Goal: Task Accomplishment & Management: Manage account settings

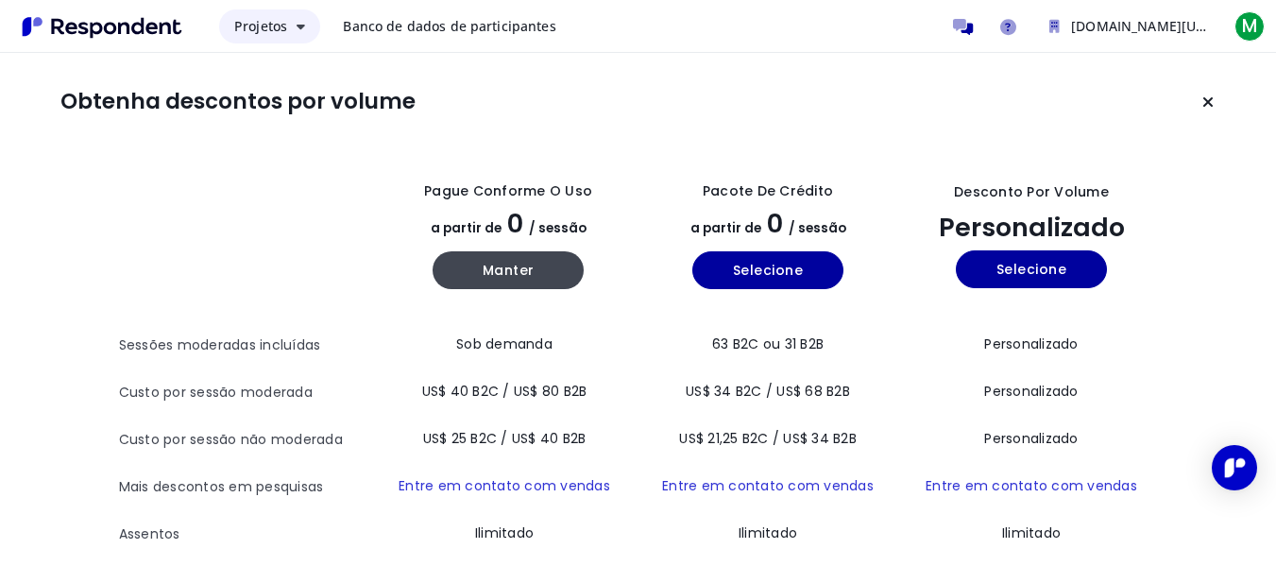
click at [253, 25] on font "Projetos" at bounding box center [260, 26] width 53 height 18
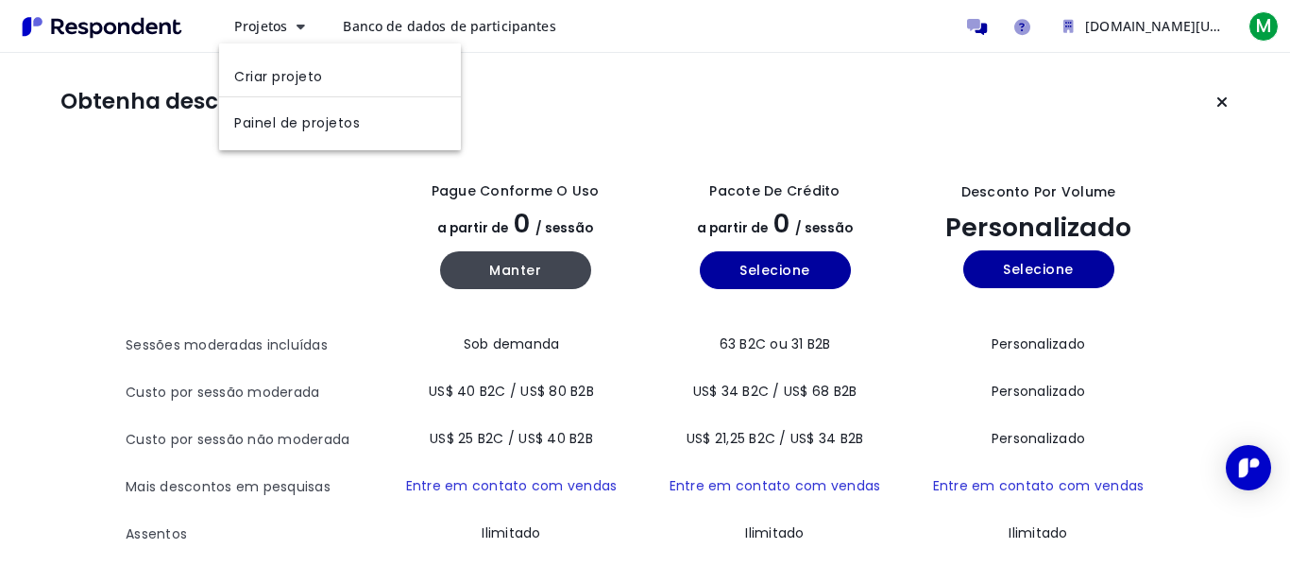
click at [602, 123] on md-backdrop at bounding box center [645, 283] width 1290 height 566
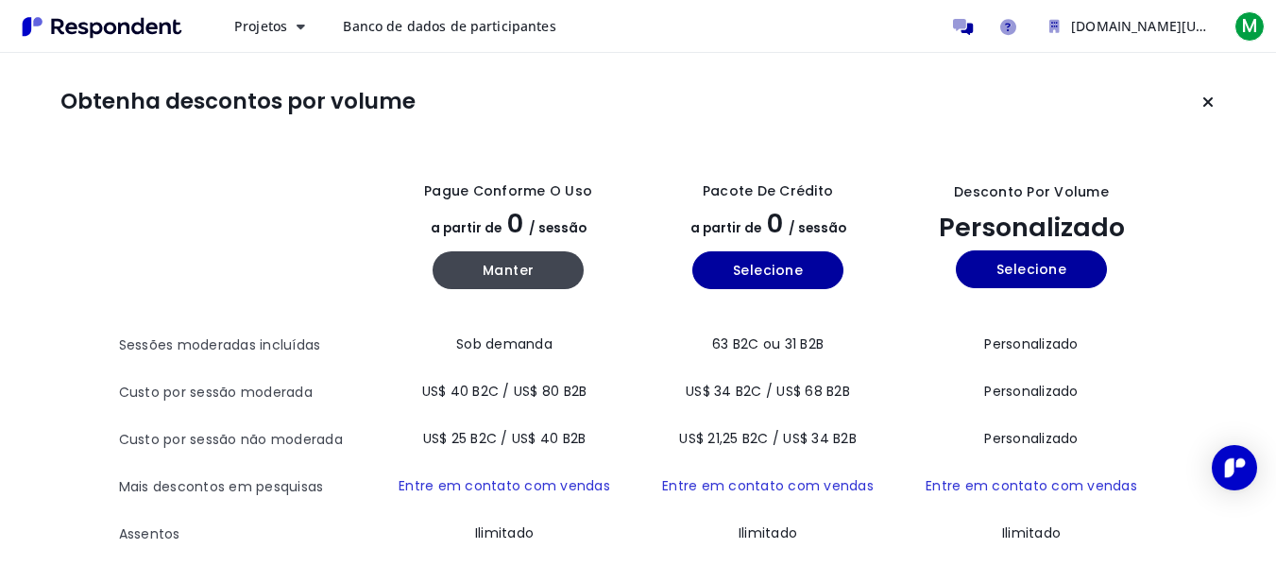
click at [450, 24] on font "Banco de dados de participantes" at bounding box center [449, 26] width 213 height 18
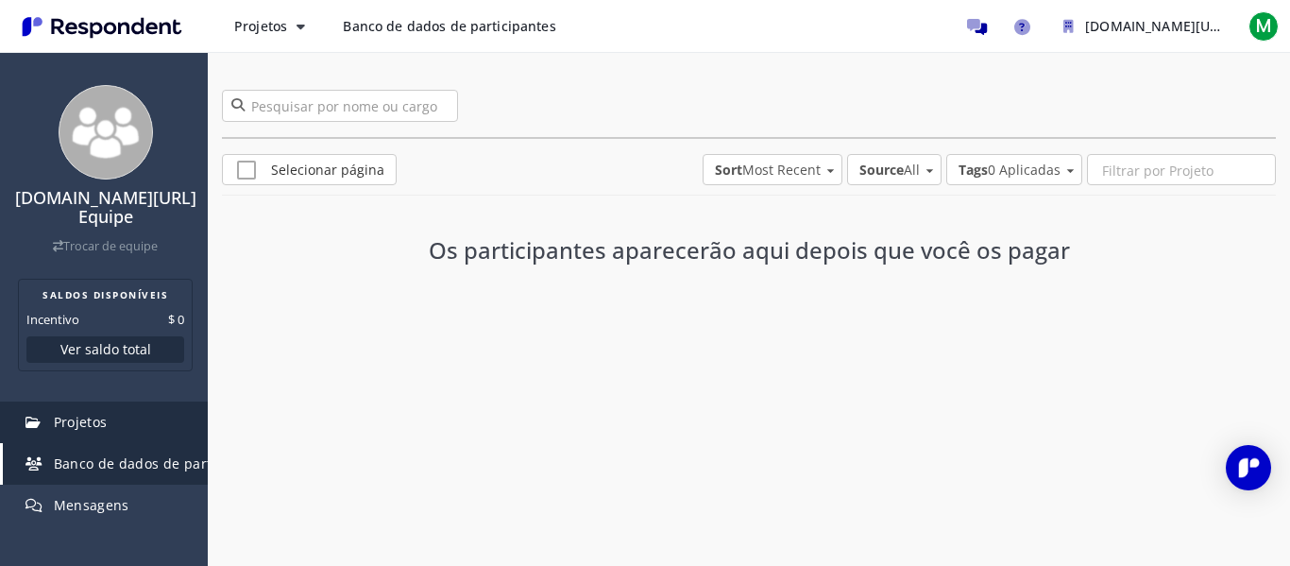
click at [73, 431] on font "Projetos" at bounding box center [81, 422] width 54 height 18
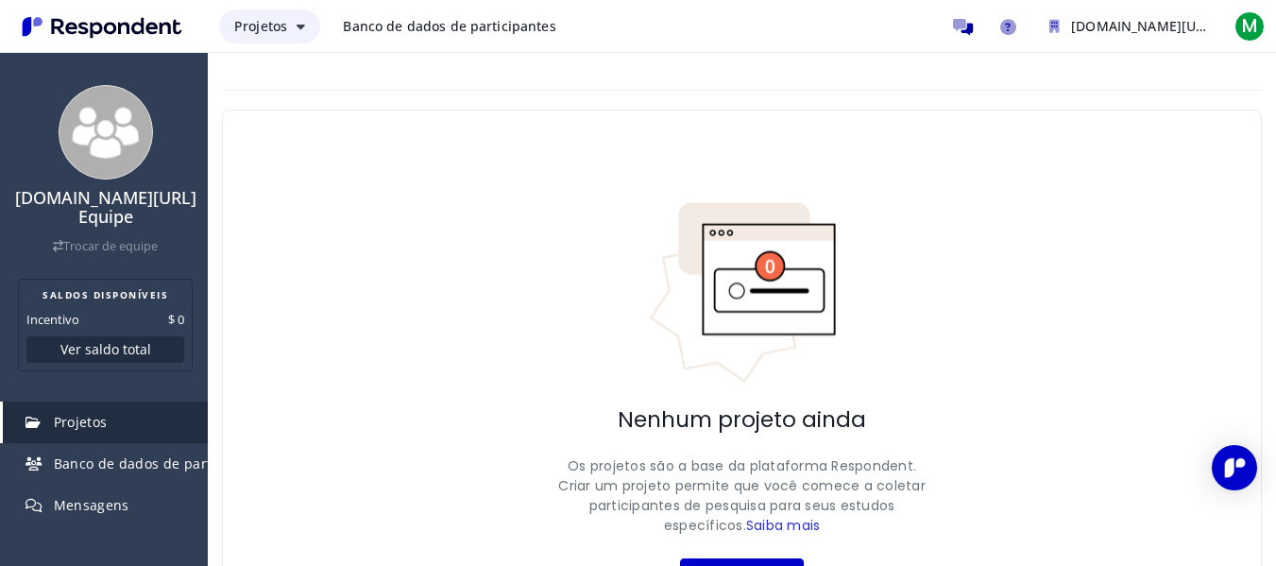
click at [257, 20] on font "Projetos" at bounding box center [260, 26] width 53 height 18
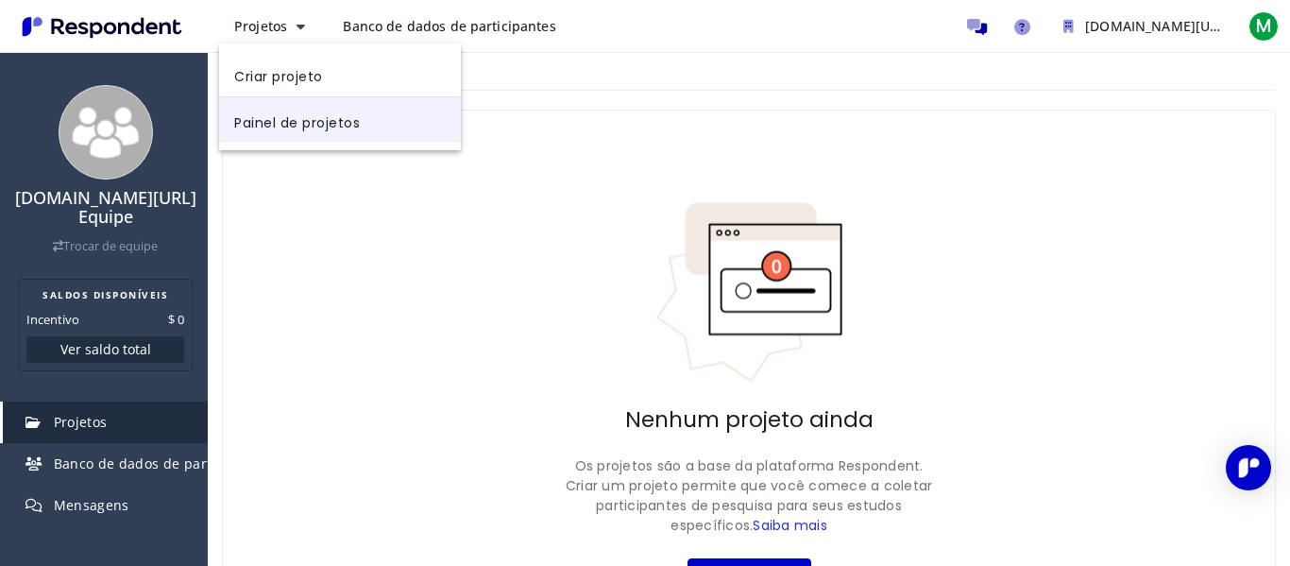
click at [311, 118] on font "Painel de projetos" at bounding box center [297, 121] width 126 height 19
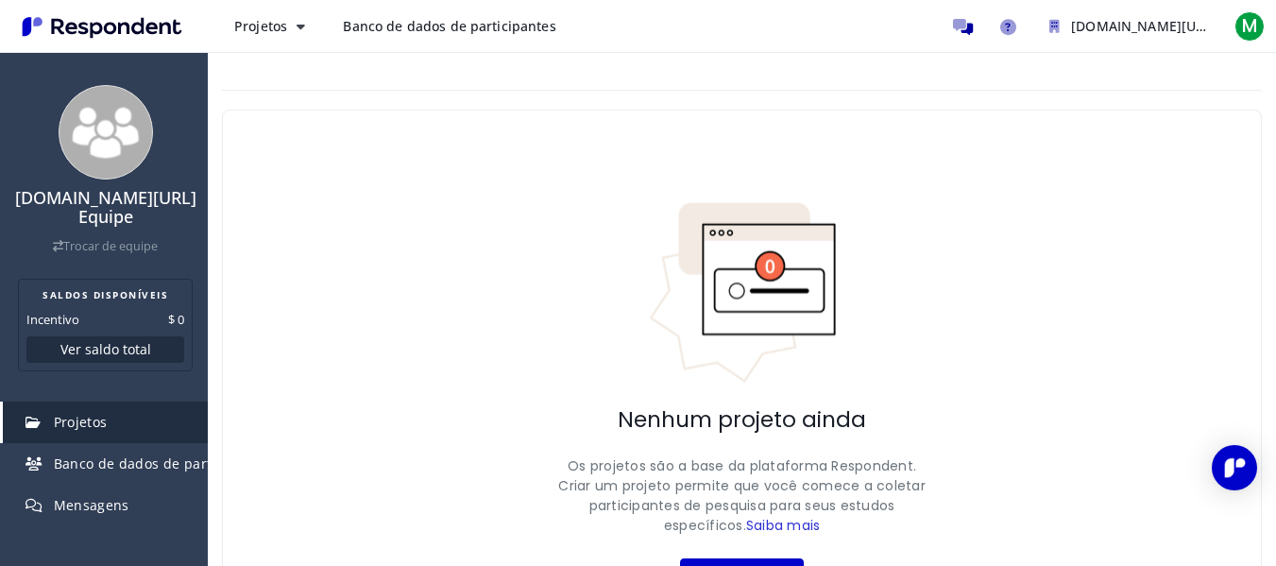
click at [135, 20] on img "Navegação principal" at bounding box center [102, 26] width 174 height 31
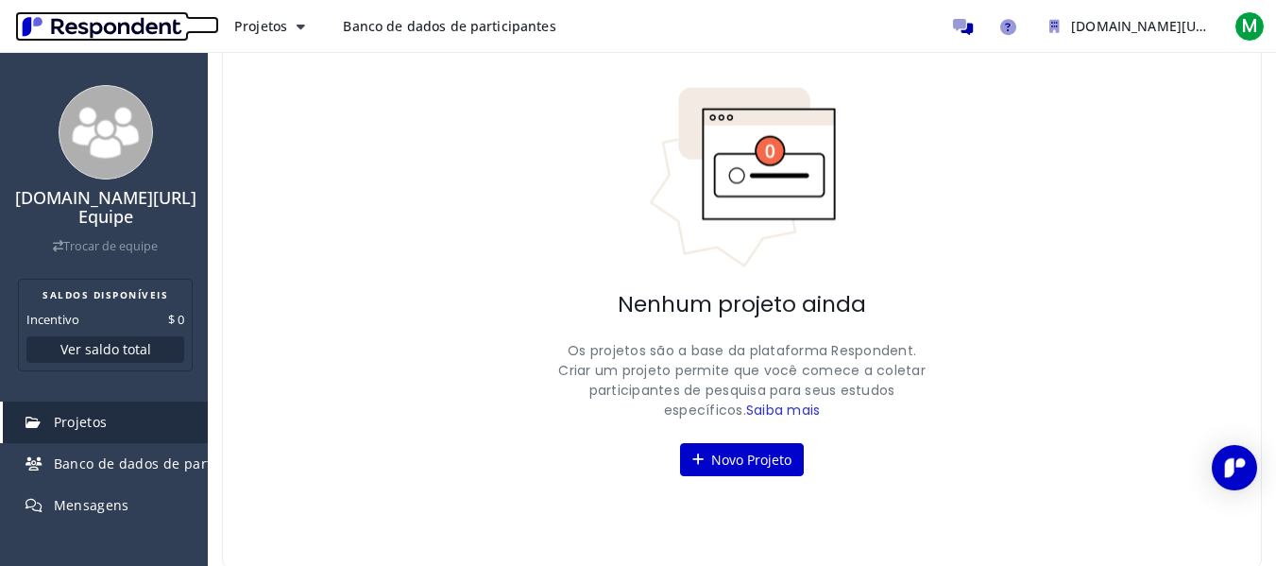
scroll to position [117, 0]
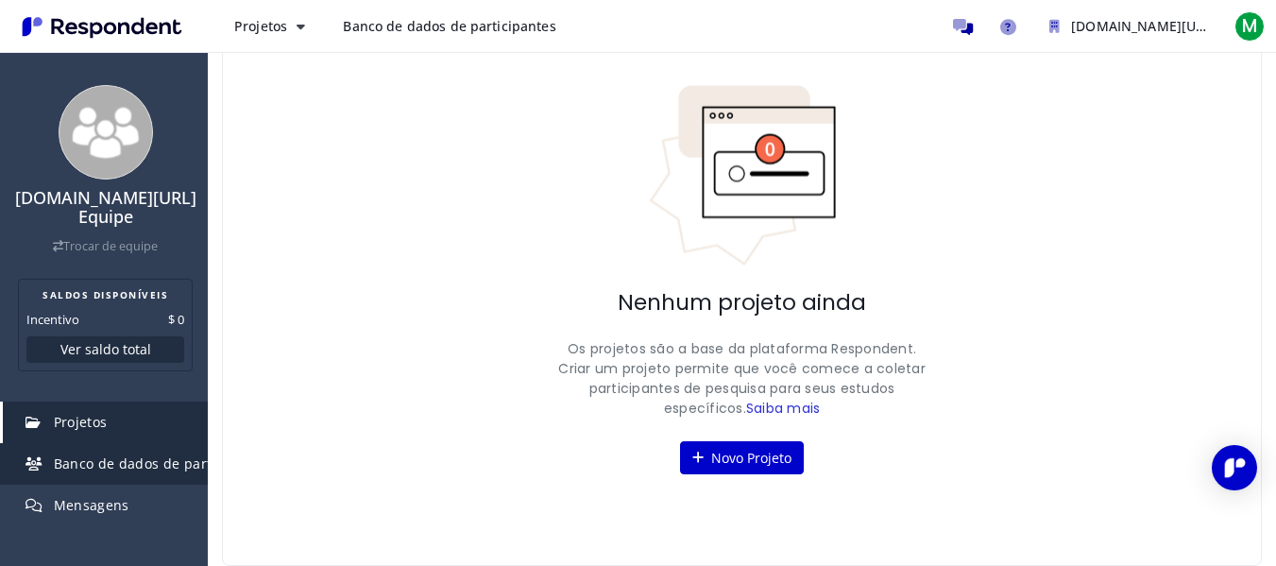
click at [110, 472] on font "Banco de dados de participantes" at bounding box center [163, 463] width 219 height 18
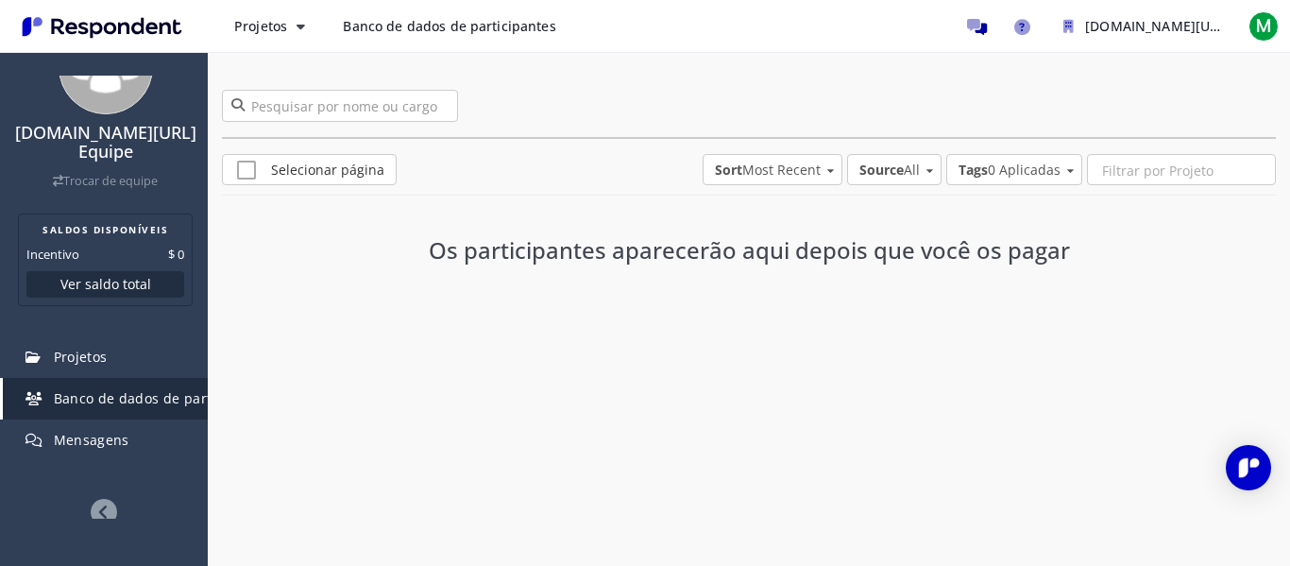
scroll to position [62, 0]
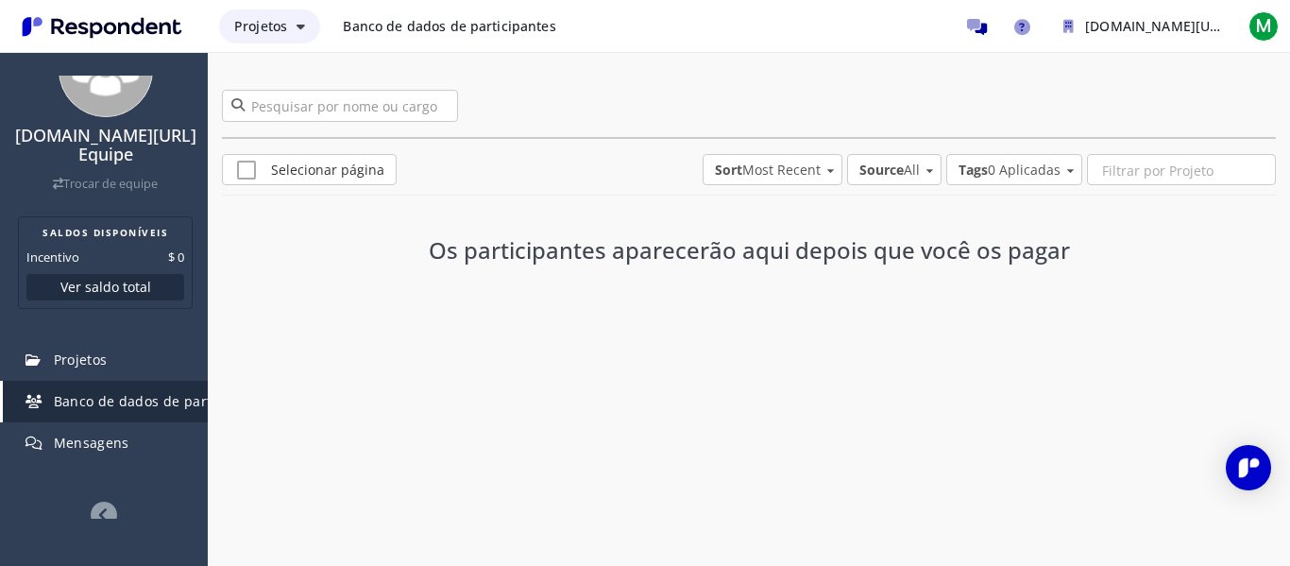
click at [275, 19] on font "Projetos" at bounding box center [260, 26] width 53 height 18
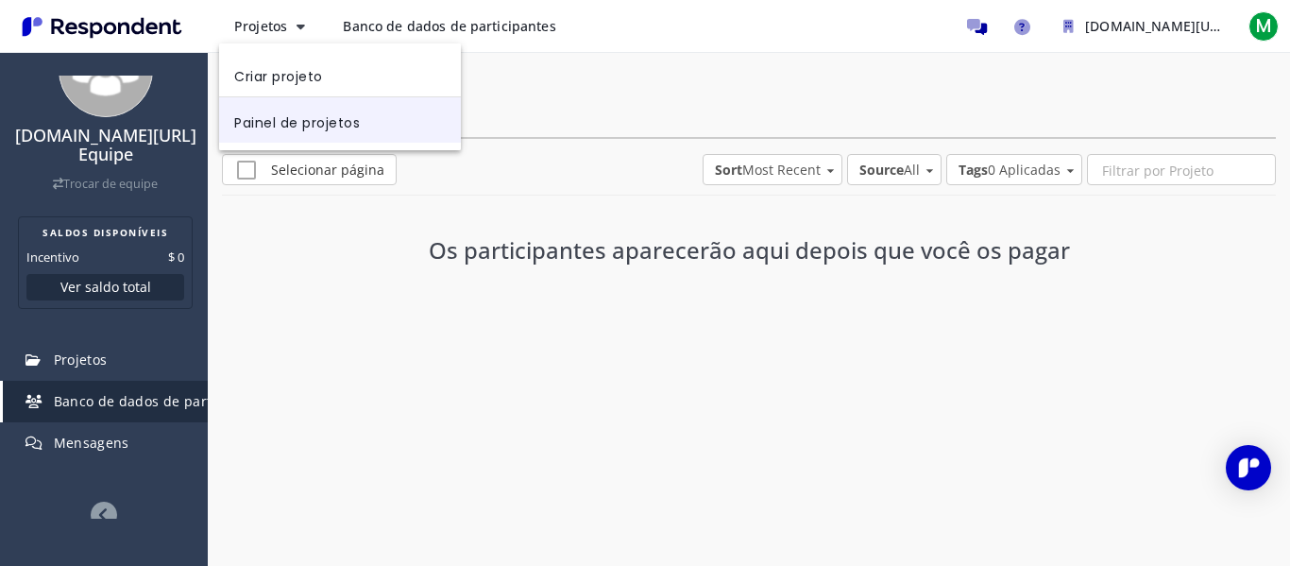
click at [279, 121] on font "Painel de projetos" at bounding box center [297, 121] width 126 height 19
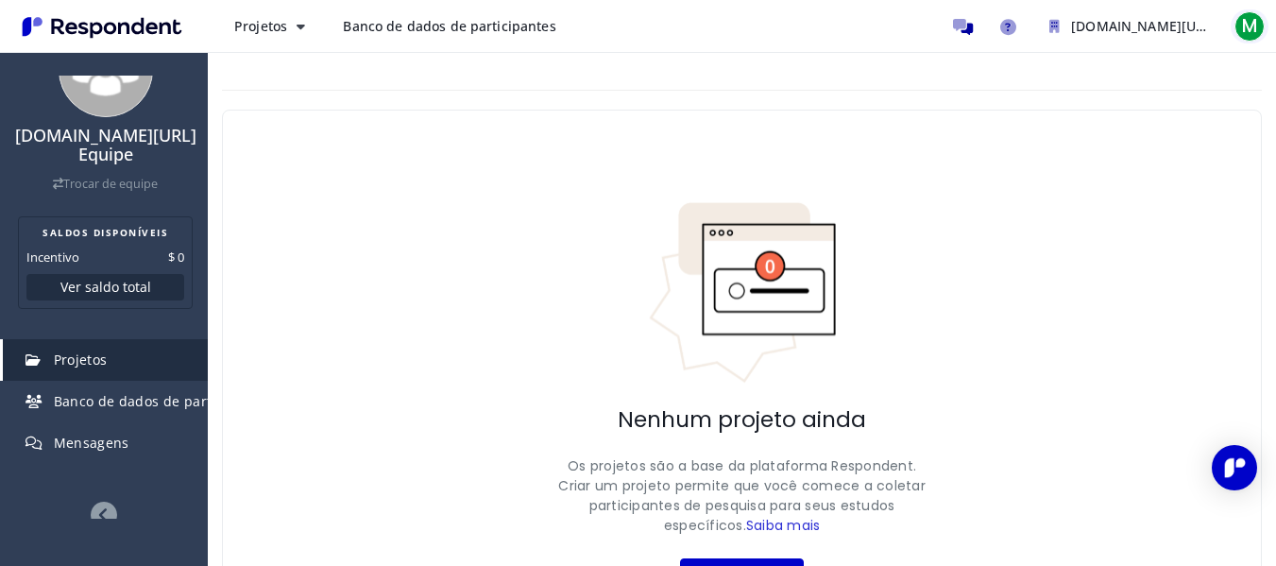
click at [1254, 19] on font "M" at bounding box center [1249, 26] width 15 height 26
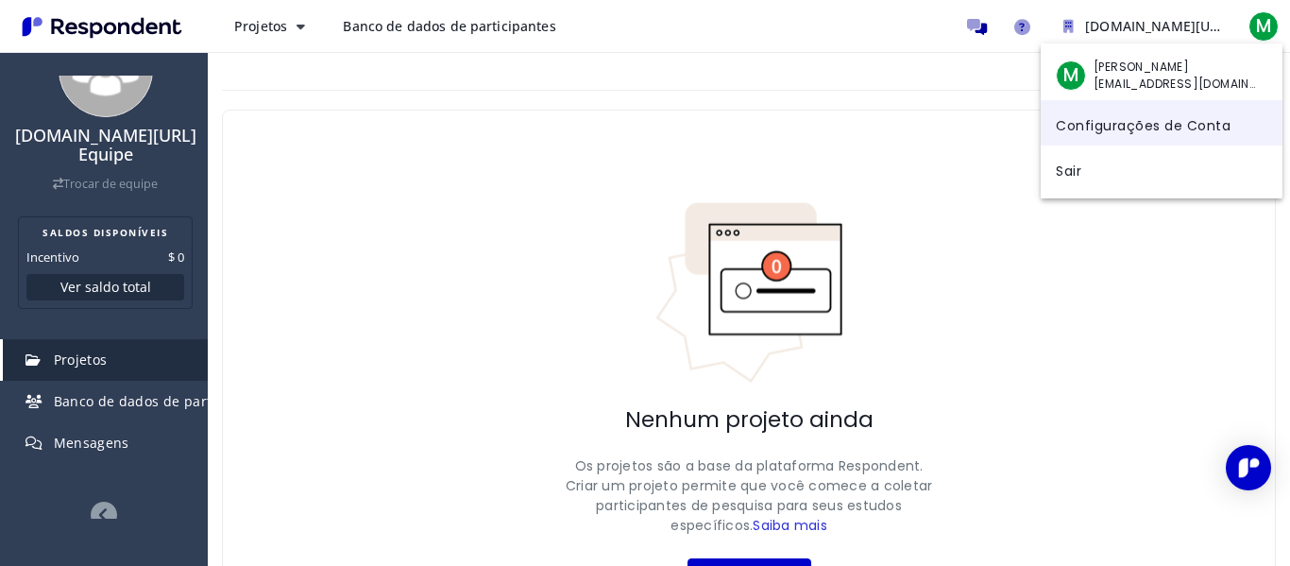
click at [1142, 118] on font "Configurações de Conta" at bounding box center [1143, 124] width 175 height 19
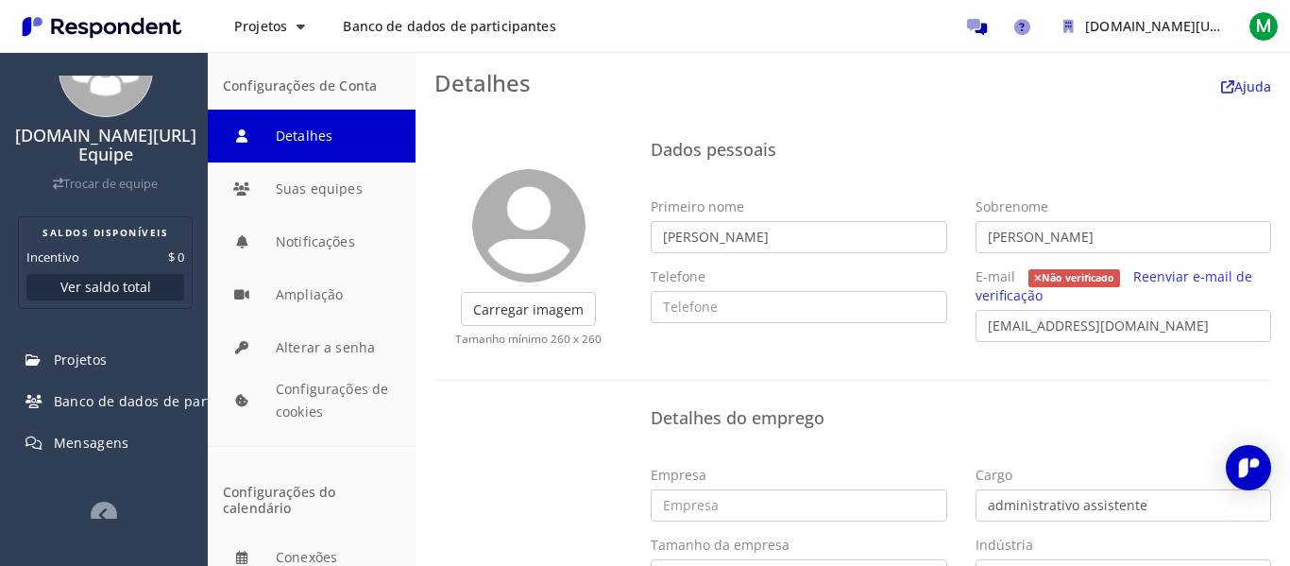
type input "[PERSON_NAME]"
click at [702, 308] on input "text" at bounding box center [799, 307] width 297 height 32
type input "31996656969"
click at [1127, 270] on font "Reenviar e-mail de verificação" at bounding box center [1115, 285] width 278 height 37
click at [504, 303] on font "Carregar imagem" at bounding box center [528, 309] width 111 height 18
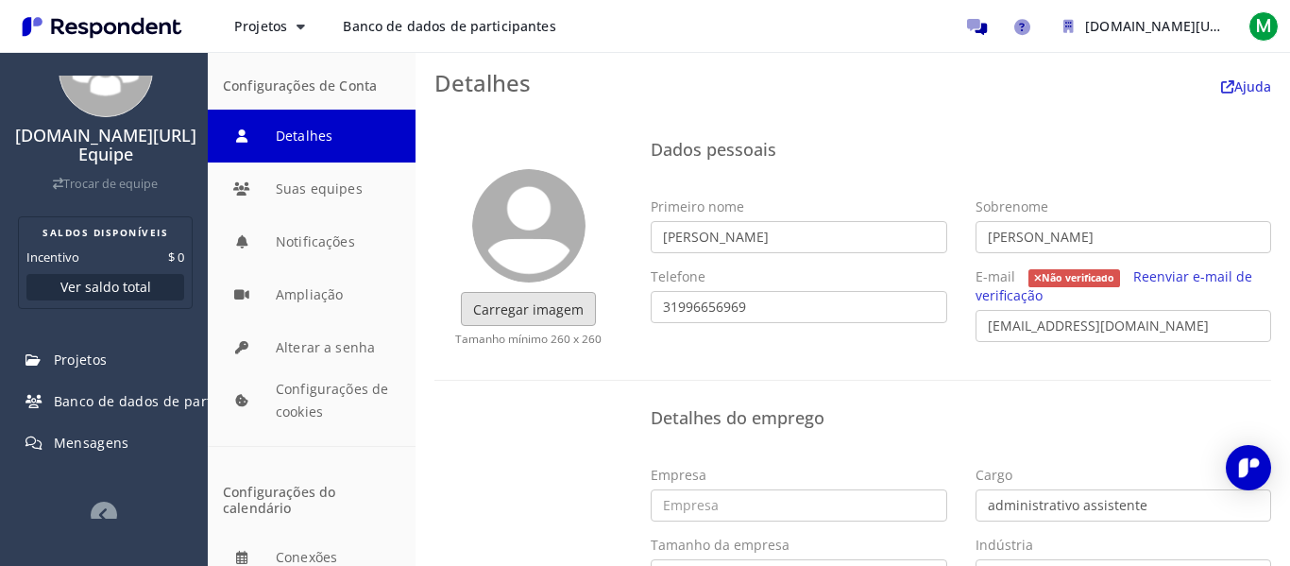
click at [0, 0] on input "Carregar imagem" at bounding box center [0, 0] width 0 height 0
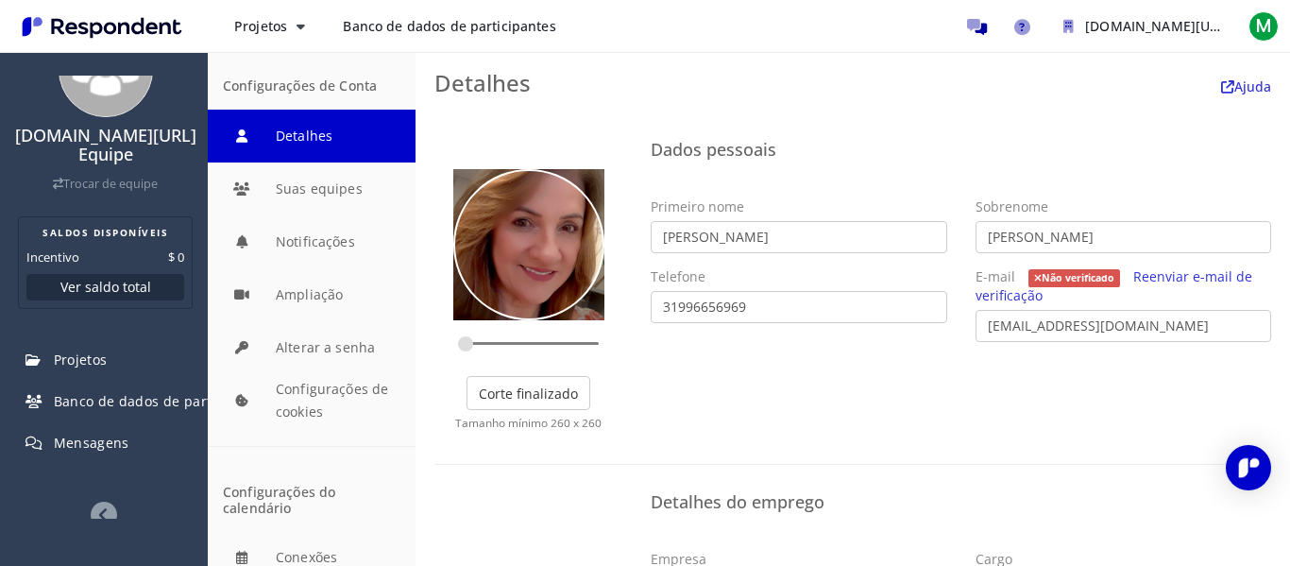
drag, startPoint x: 532, startPoint y: 248, endPoint x: 530, endPoint y: 276, distance: 27.5
click at [530, 276] on div at bounding box center [528, 272] width 151 height 268
click at [524, 391] on font "Corte finalizado" at bounding box center [528, 393] width 99 height 18
